Goal: Communication & Community: Answer question/provide support

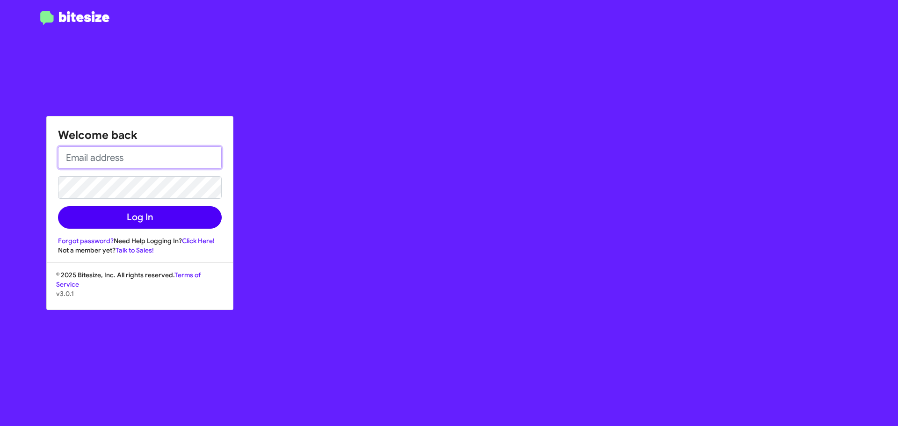
type input "[EMAIL_ADDRESS][DOMAIN_NAME]"
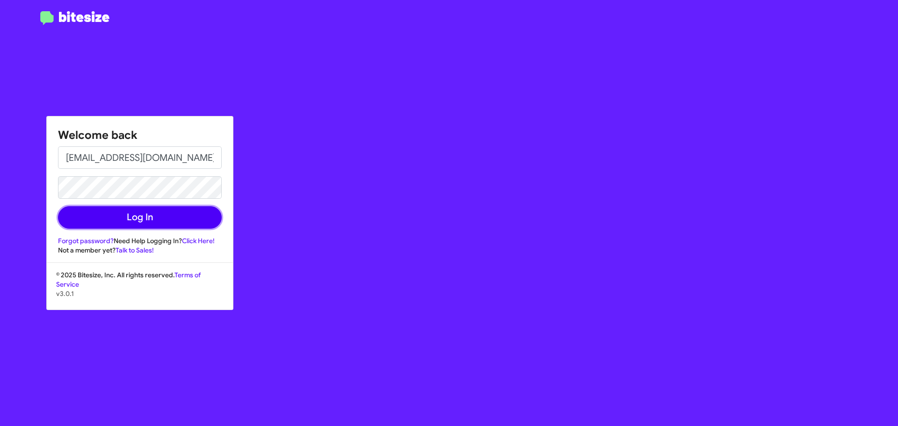
click at [186, 211] on button "Log In" at bounding box center [140, 217] width 164 height 22
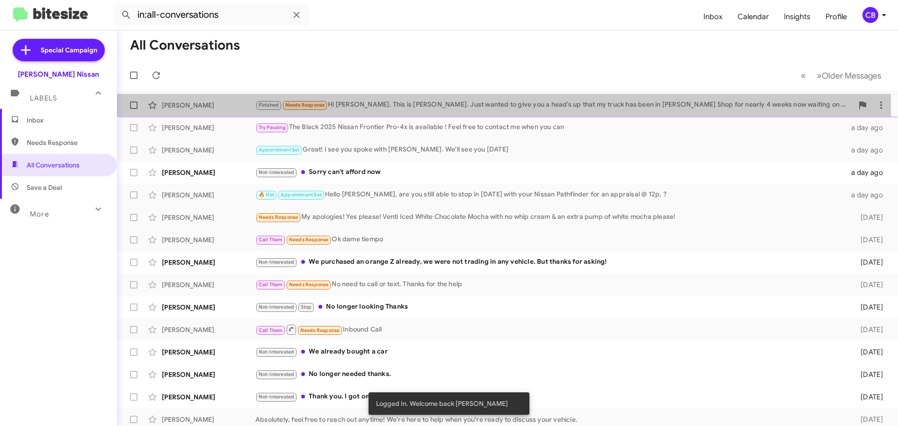
click at [223, 108] on div "[PERSON_NAME]" at bounding box center [209, 105] width 94 height 9
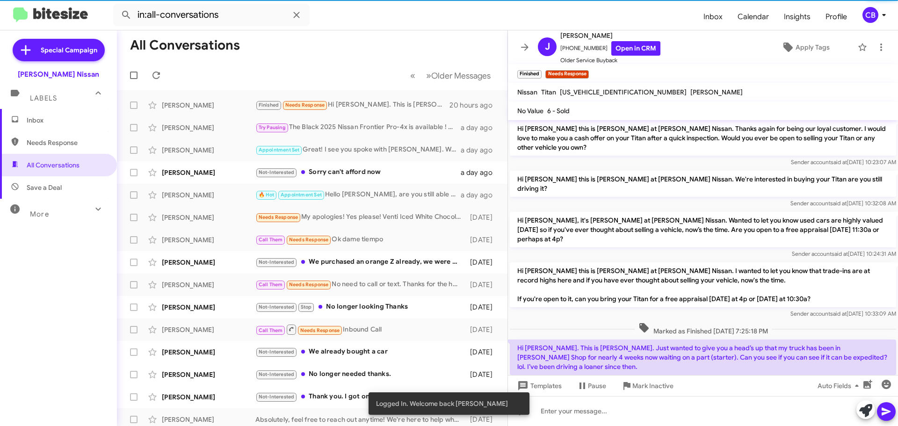
scroll to position [380, 0]
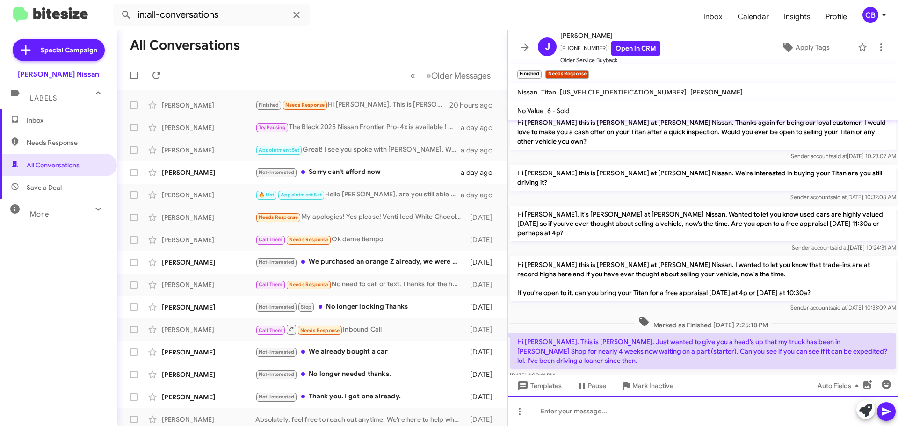
click at [627, 411] on div at bounding box center [703, 411] width 390 height 30
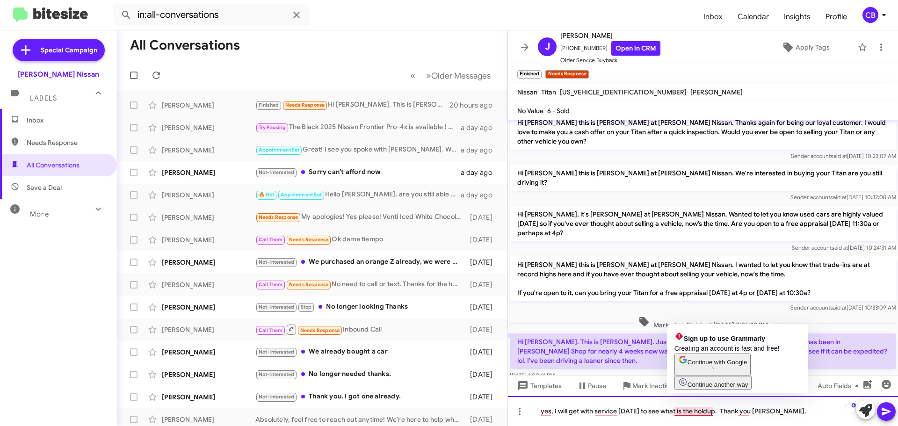
click at [704, 413] on div "yes, I will get with service [DATE] to see what is the holdup. Thank you [PERSO…" at bounding box center [703, 411] width 390 height 30
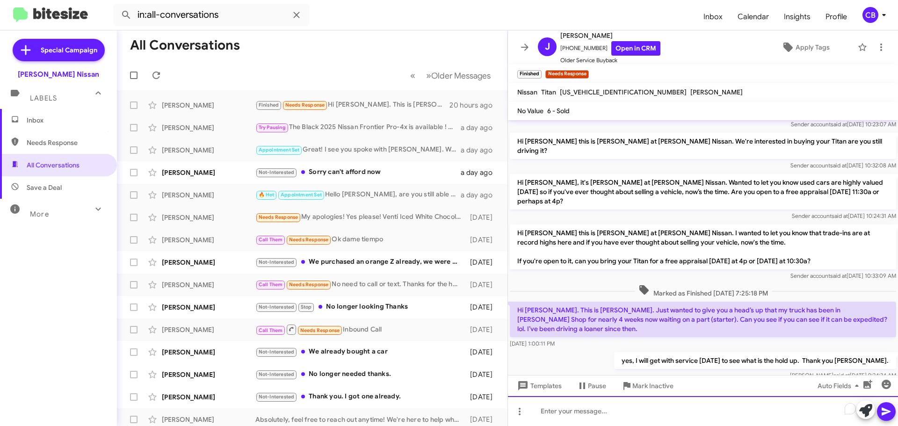
scroll to position [415, 0]
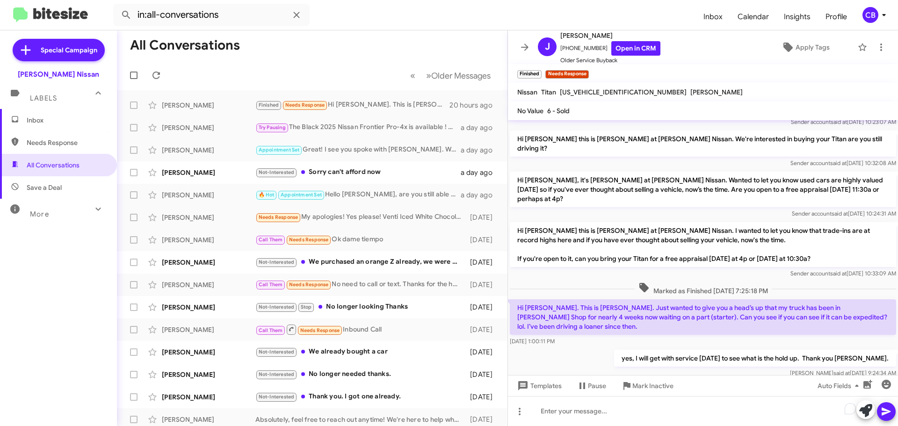
click at [607, 348] on div "yes, I will get with service [DATE] to see what is the hold up. Thank you [PERS…" at bounding box center [703, 364] width 390 height 32
